Goal: Check status: Check status

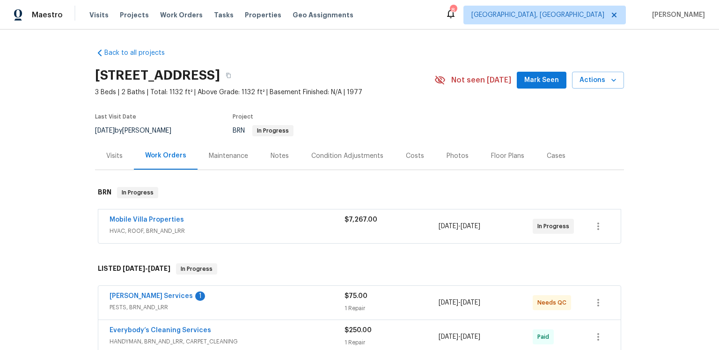
scroll to position [76, 0]
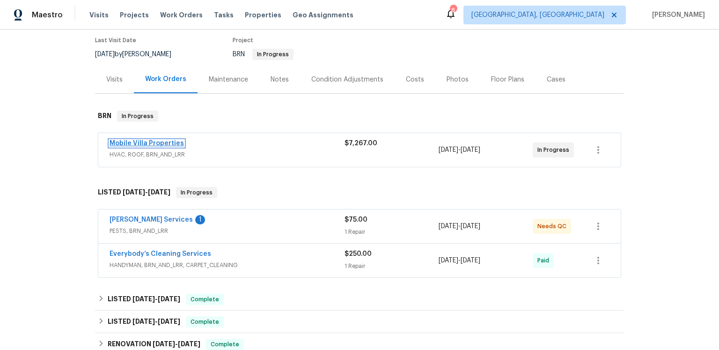
click at [184, 147] on link "Mobile Villa Properties" at bounding box center [147, 143] width 74 height 7
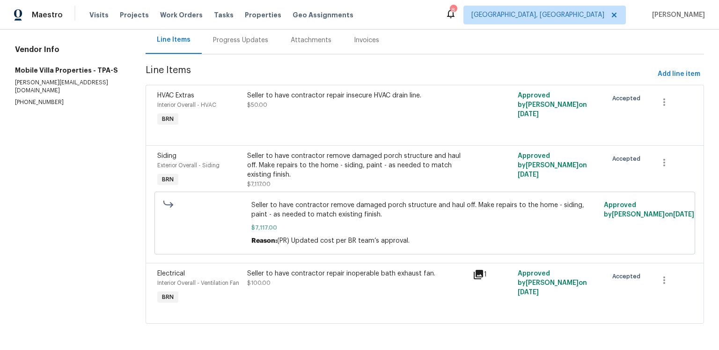
scroll to position [169, 0]
click at [480, 270] on icon at bounding box center [478, 274] width 9 height 9
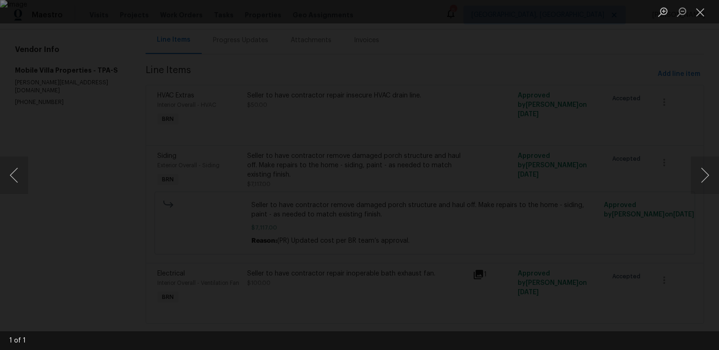
click at [713, 33] on div "Lightbox" at bounding box center [359, 175] width 719 height 350
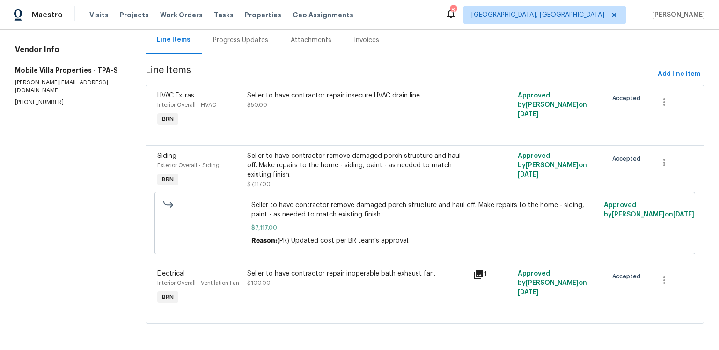
scroll to position [47, 0]
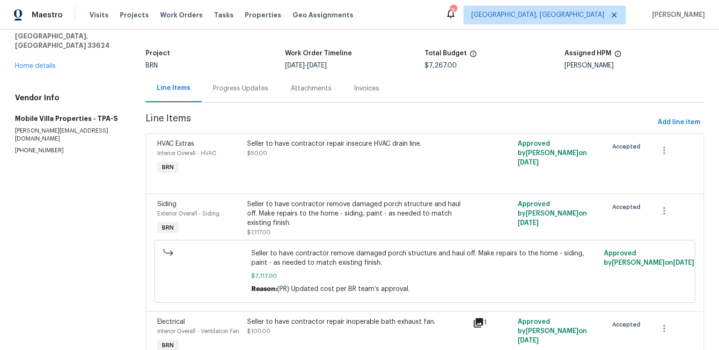
click at [250, 74] on div "Project BRN Work Order Timeline [DATE] - [DATE] Total Budget $7,267.00 Assigned…" at bounding box center [425, 59] width 558 height 30
click at [250, 101] on div "Progress Updates" at bounding box center [241, 88] width 78 height 28
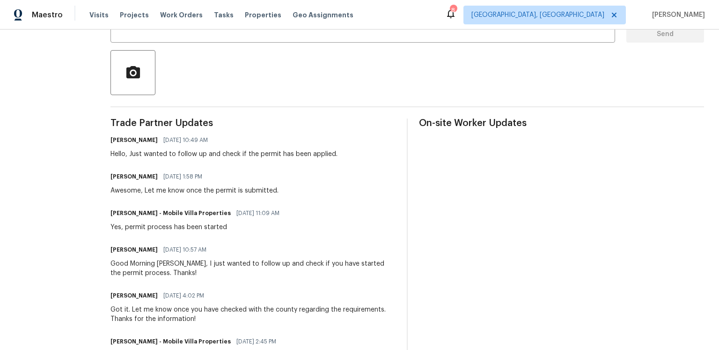
scroll to position [302, 0]
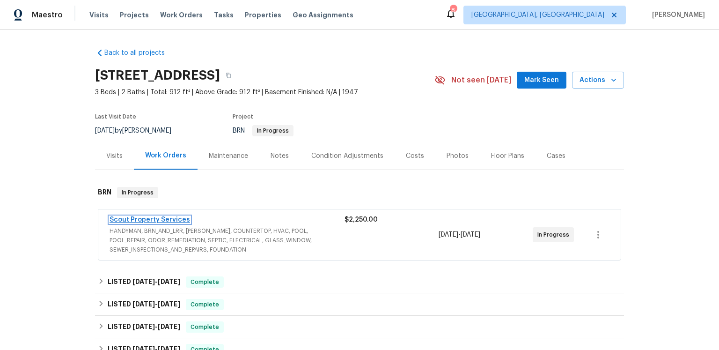
click at [190, 223] on link "Scout Property Services" at bounding box center [150, 219] width 81 height 7
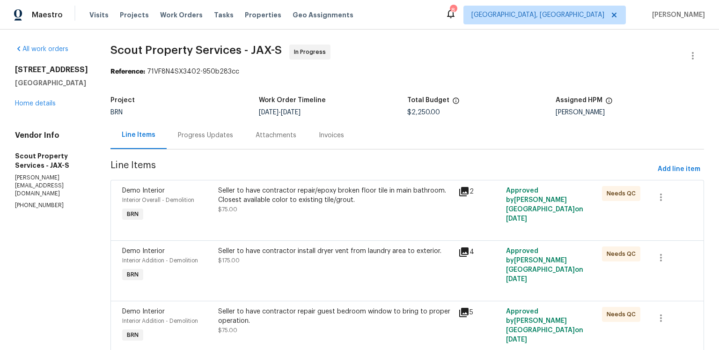
click at [233, 140] on div "Progress Updates" at bounding box center [205, 135] width 55 height 9
